Goal: Task Accomplishment & Management: Manage account settings

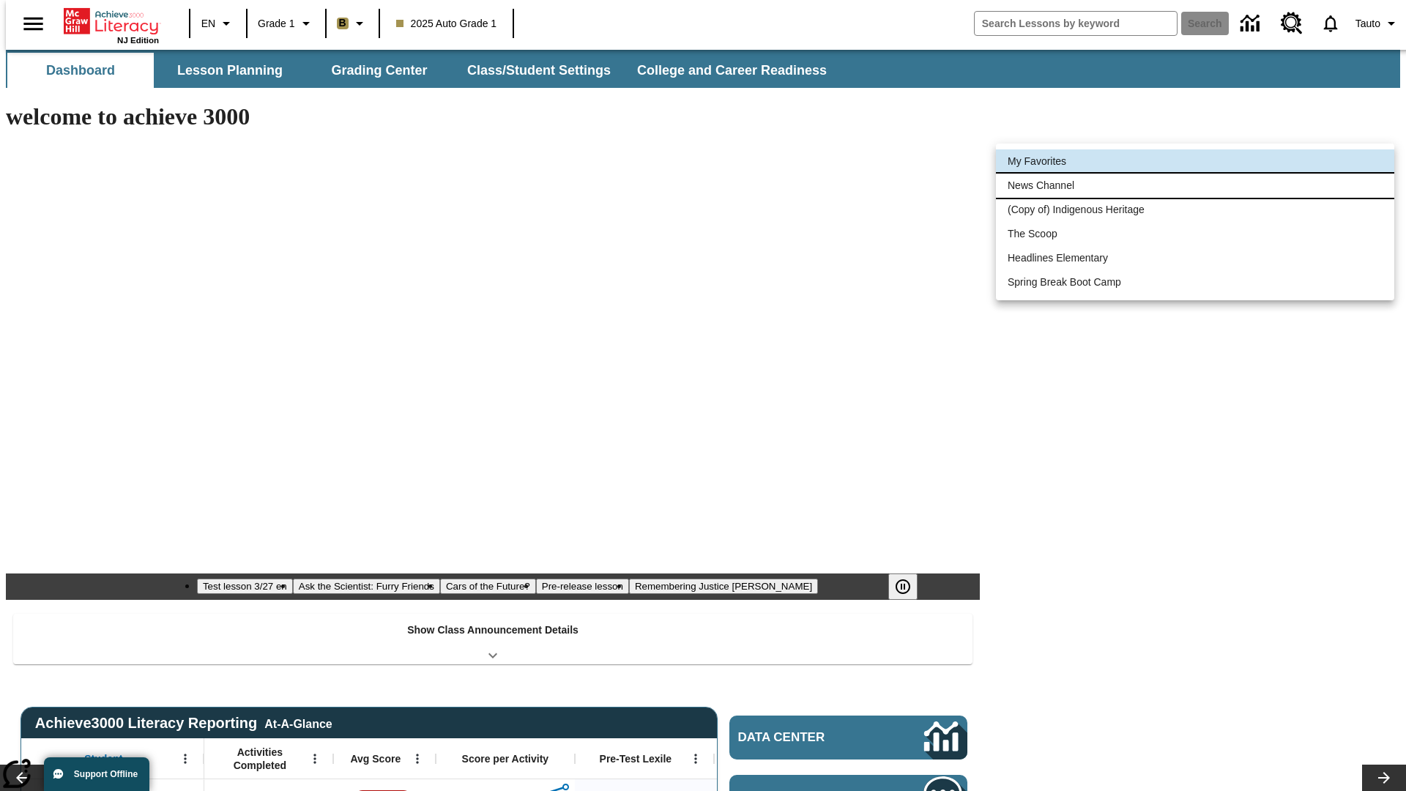
click at [1196, 185] on li "News Channel" at bounding box center [1195, 186] width 399 height 24
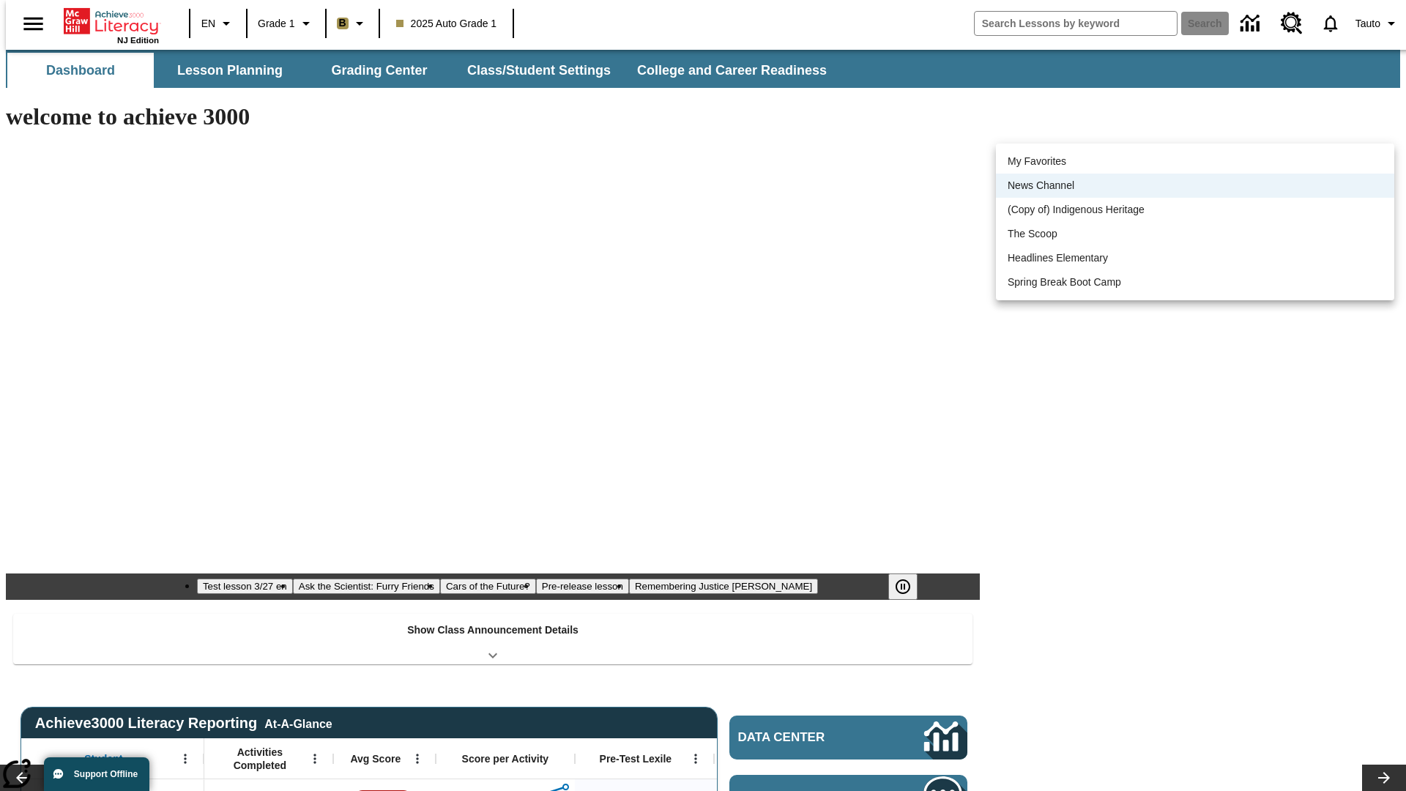
scroll to position [18, 0]
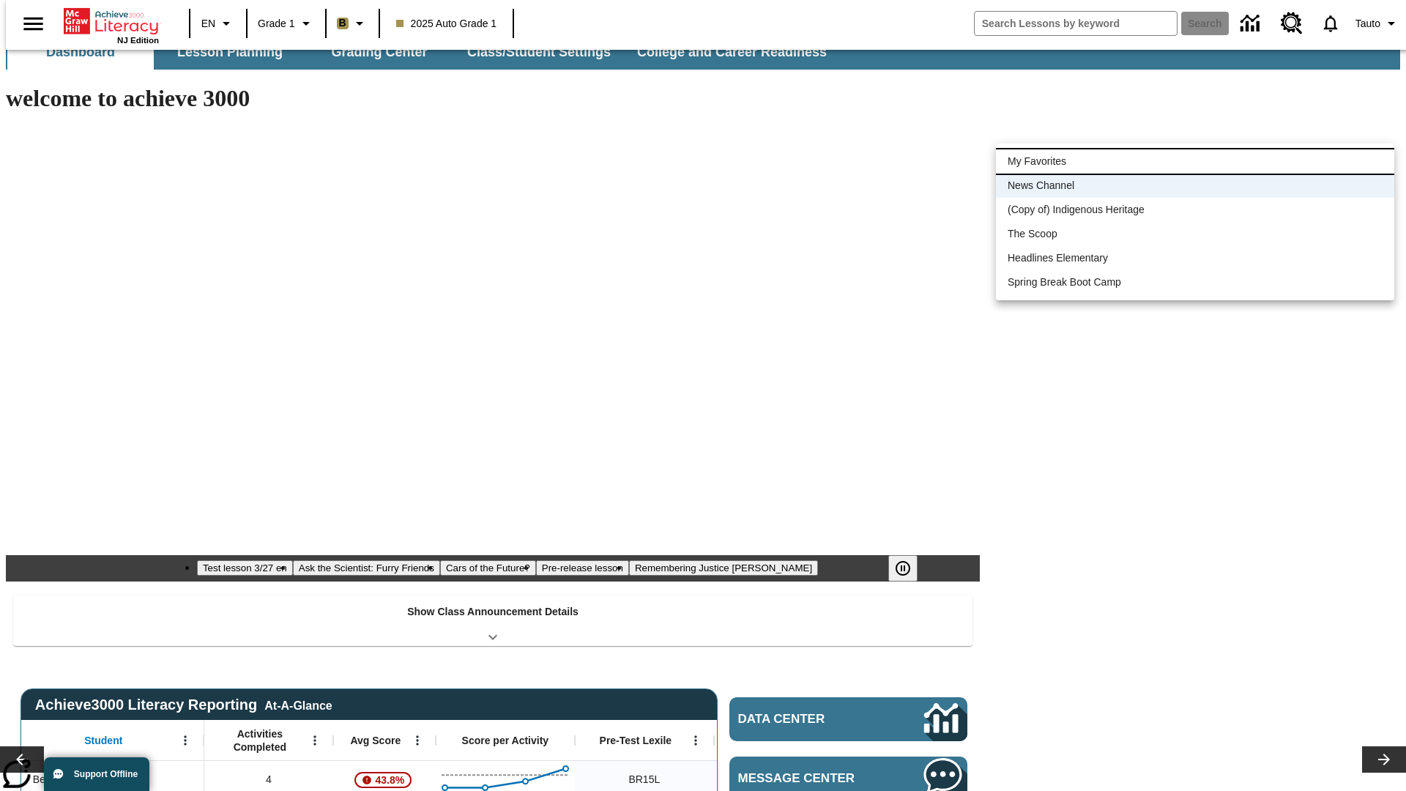
click at [1196, 161] on li "My Favorites" at bounding box center [1195, 161] width 399 height 24
type input "-1"
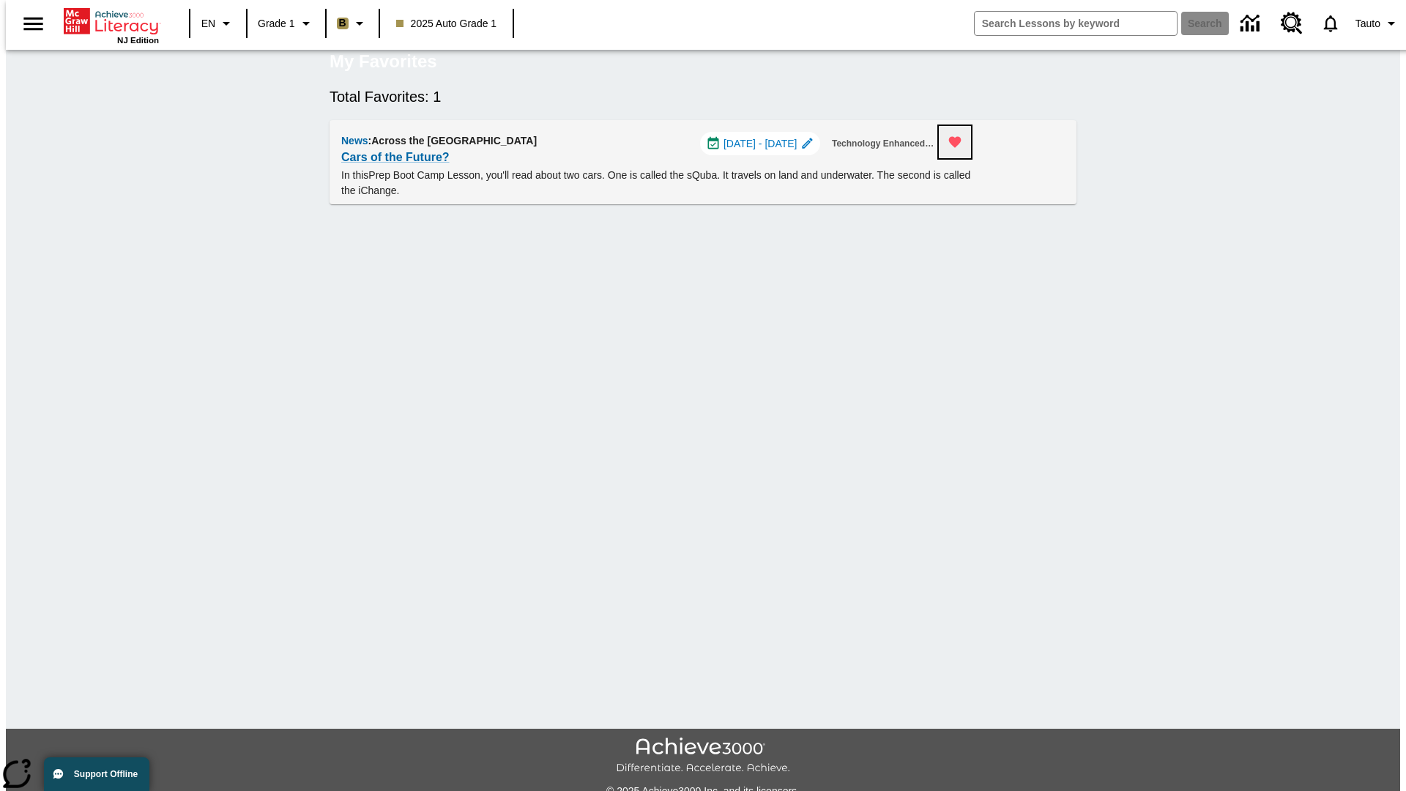
click at [962, 148] on icon "Remove from Favorites" at bounding box center [955, 142] width 12 height 11
